Goal: Find contact information: Find contact information

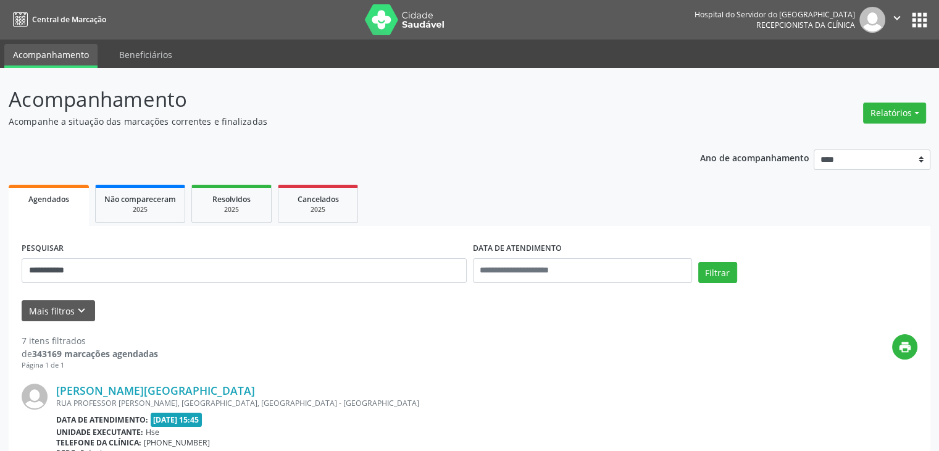
type input "**********"
click at [698, 262] on button "Filtrar" at bounding box center [717, 272] width 39 height 21
click at [154, 394] on link "[PERSON_NAME] e [PERSON_NAME]" at bounding box center [150, 390] width 188 height 14
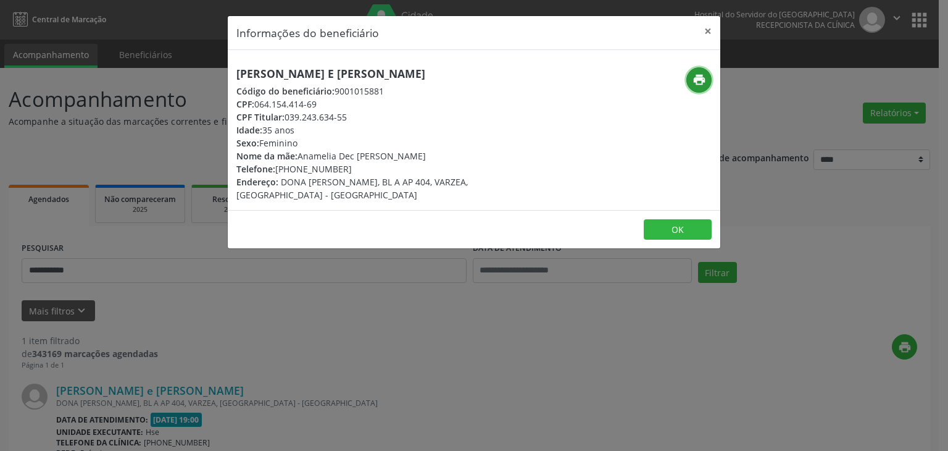
click at [690, 81] on button "print" at bounding box center [698, 79] width 25 height 25
drag, startPoint x: 287, startPoint y: 114, endPoint x: 348, endPoint y: 119, distance: 61.3
click at [348, 119] on div "CPF Titular: 039.243.634-55" at bounding box center [391, 116] width 311 height 13
copy div "039.243.634-55"
drag, startPoint x: 296, startPoint y: 166, endPoint x: 354, endPoint y: 169, distance: 58.1
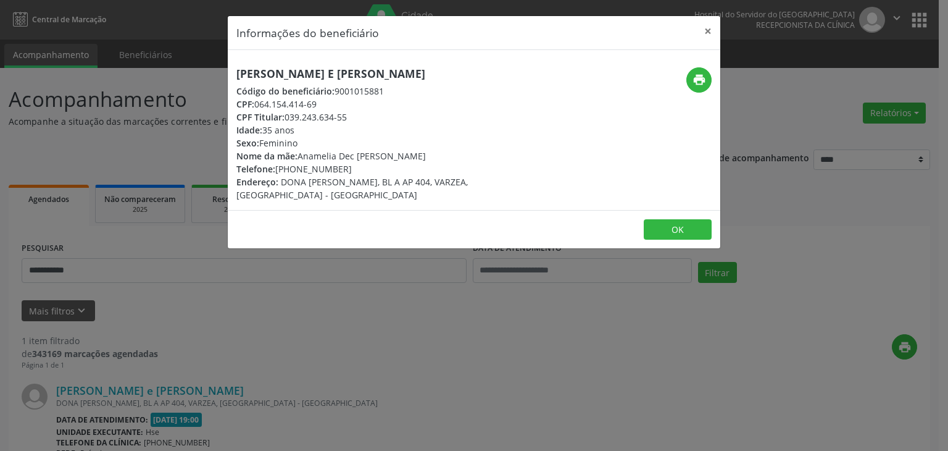
click at [354, 169] on div "Telefone: [PHONE_NUMBER]" at bounding box center [391, 168] width 311 height 13
drag, startPoint x: 294, startPoint y: 169, endPoint x: 342, endPoint y: 166, distance: 47.6
click at [342, 166] on div "Telefone: [PHONE_NUMBER]" at bounding box center [391, 168] width 311 height 13
copy div "99926-9135"
